Goal: Information Seeking & Learning: Understand process/instructions

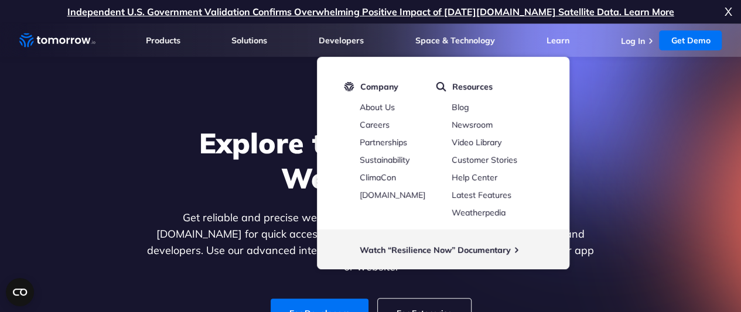
click at [637, 47] on ul "Log In Get Demo Get Demo" at bounding box center [670, 40] width 101 height 20
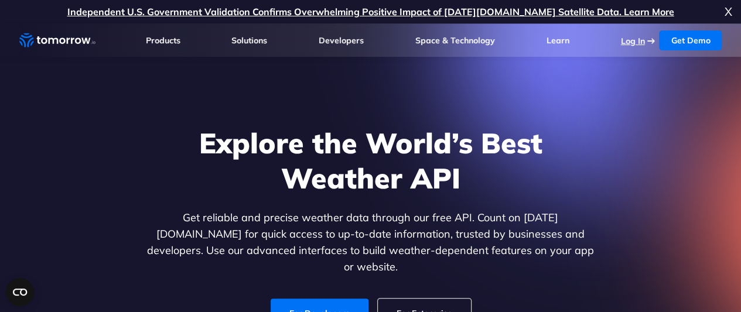
click at [642, 37] on link "Log In" at bounding box center [632, 41] width 24 height 11
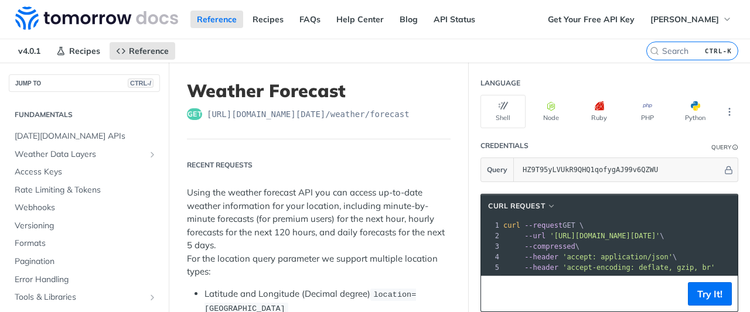
scroll to position [186, 0]
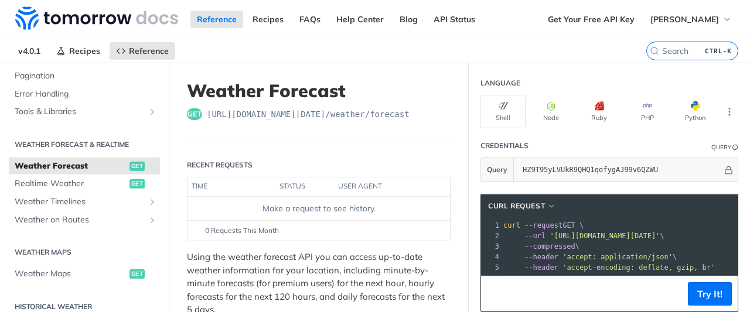
click at [193, 113] on span "get" at bounding box center [194, 114] width 15 height 12
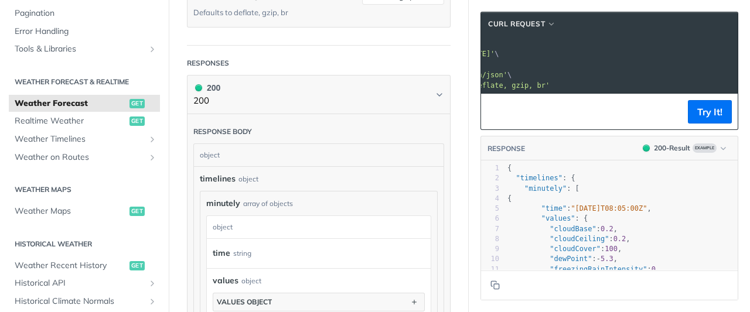
scroll to position [0, 223]
drag, startPoint x: 537, startPoint y: 52, endPoint x: 722, endPoint y: 56, distance: 185.2
click at [450, 56] on span "--url '[URL][DOMAIN_NAME][DATE]' \" at bounding box center [369, 54] width 161 height 8
copy span "'[URL][DOMAIN_NAME][DATE]'"
